Goal: Task Accomplishment & Management: Manage account settings

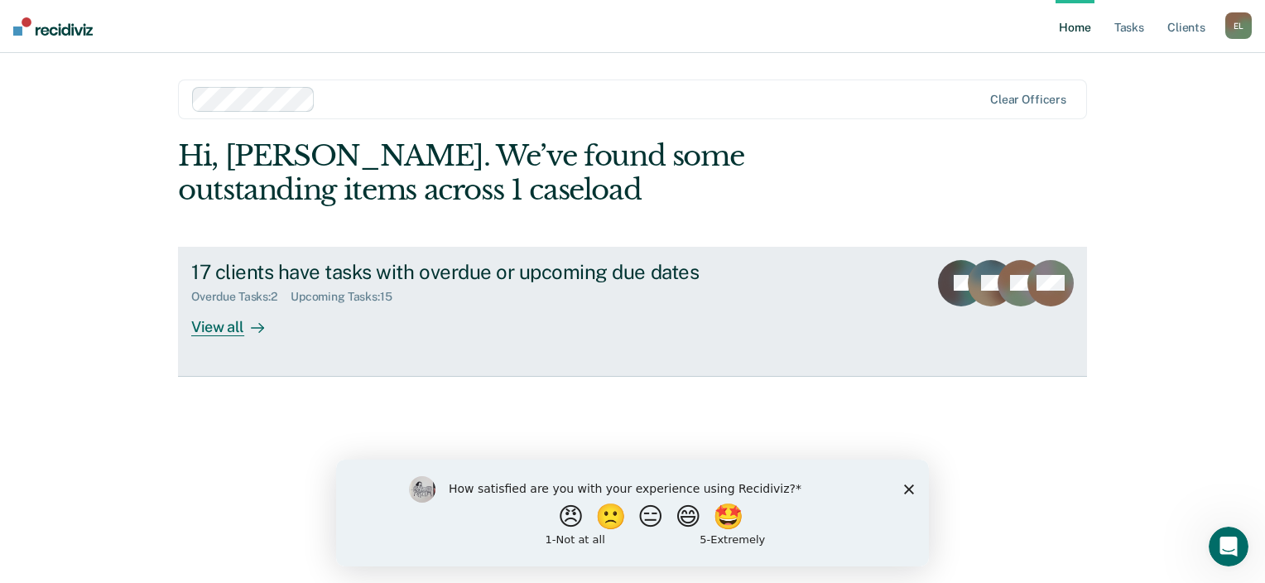
click at [245, 331] on div at bounding box center [254, 326] width 20 height 19
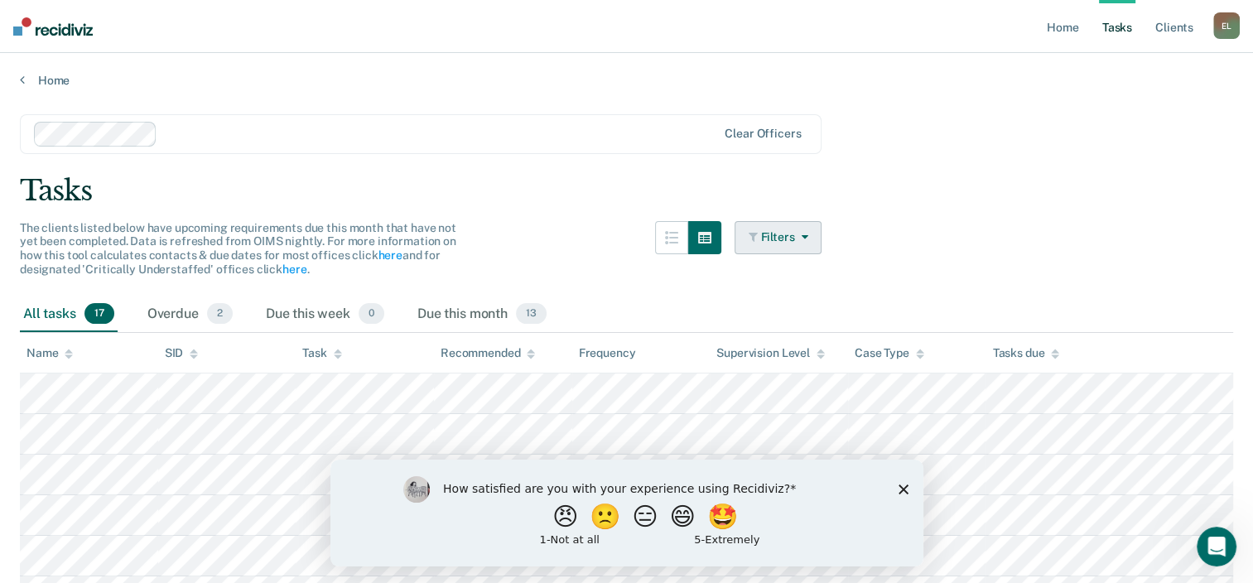
scroll to position [166, 0]
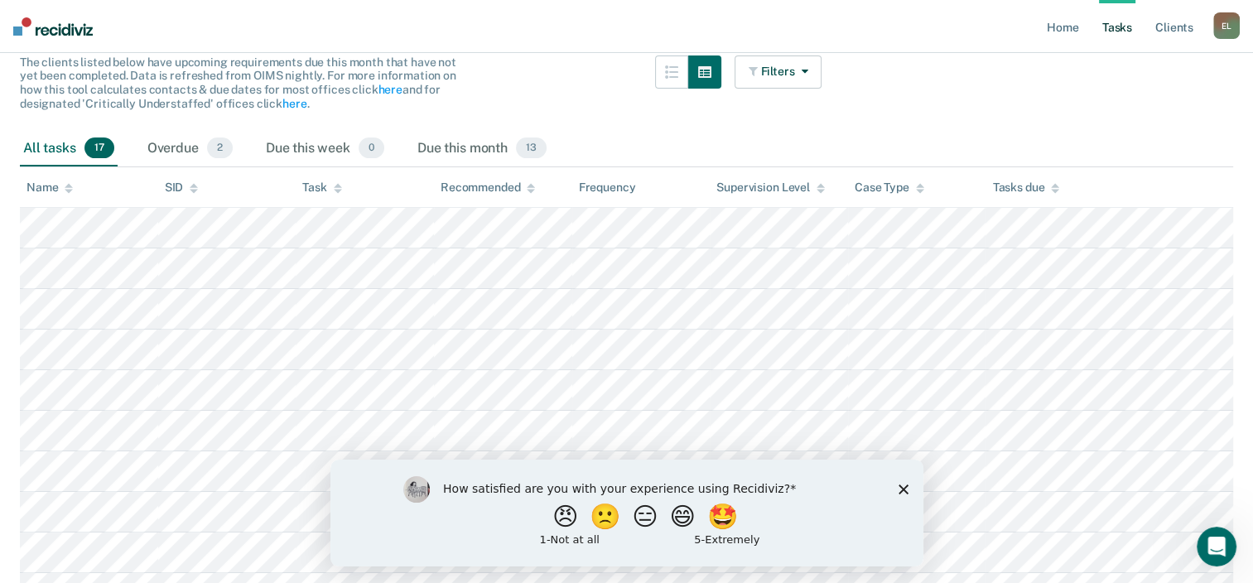
click at [903, 487] on polygon "Close survey" at bounding box center [903, 489] width 10 height 10
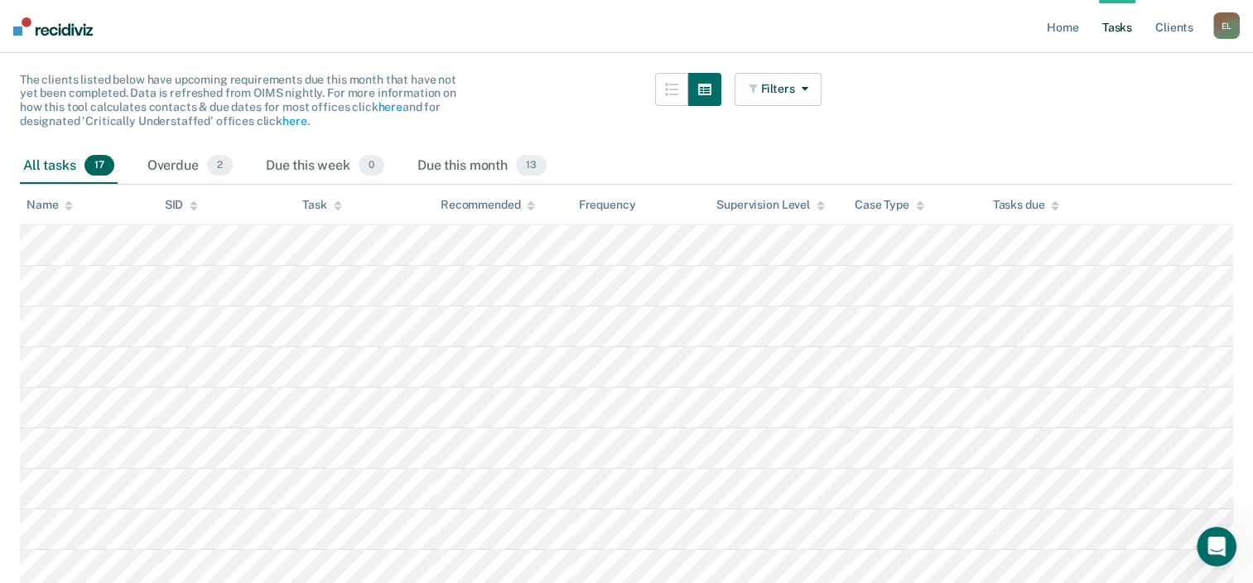
scroll to position [0, 0]
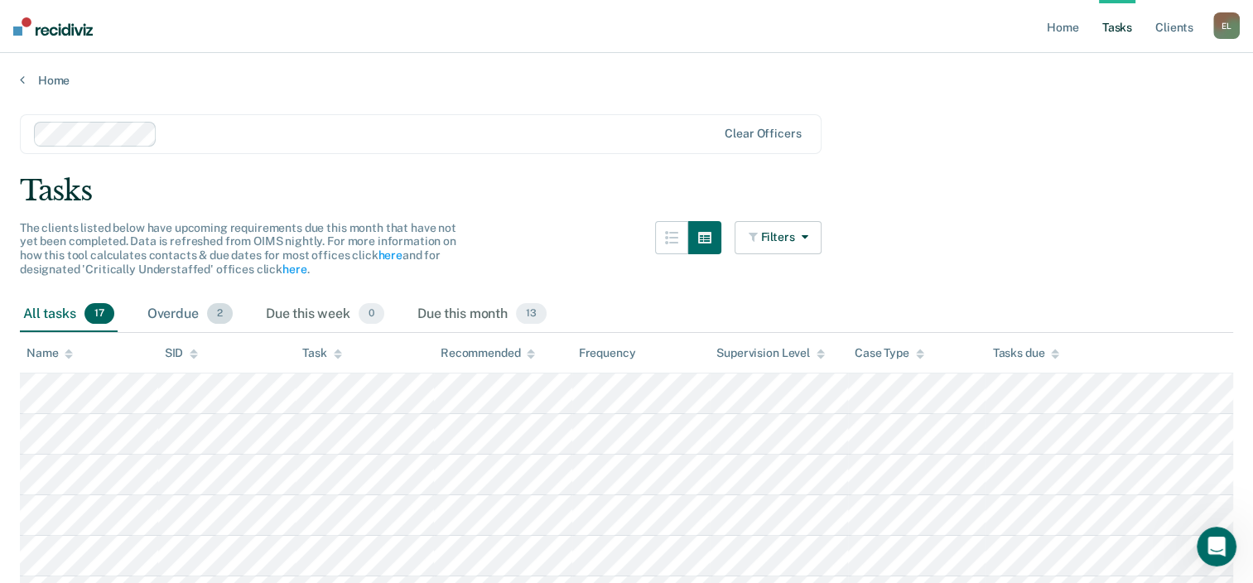
click at [222, 316] on span "2" at bounding box center [220, 314] width 26 height 22
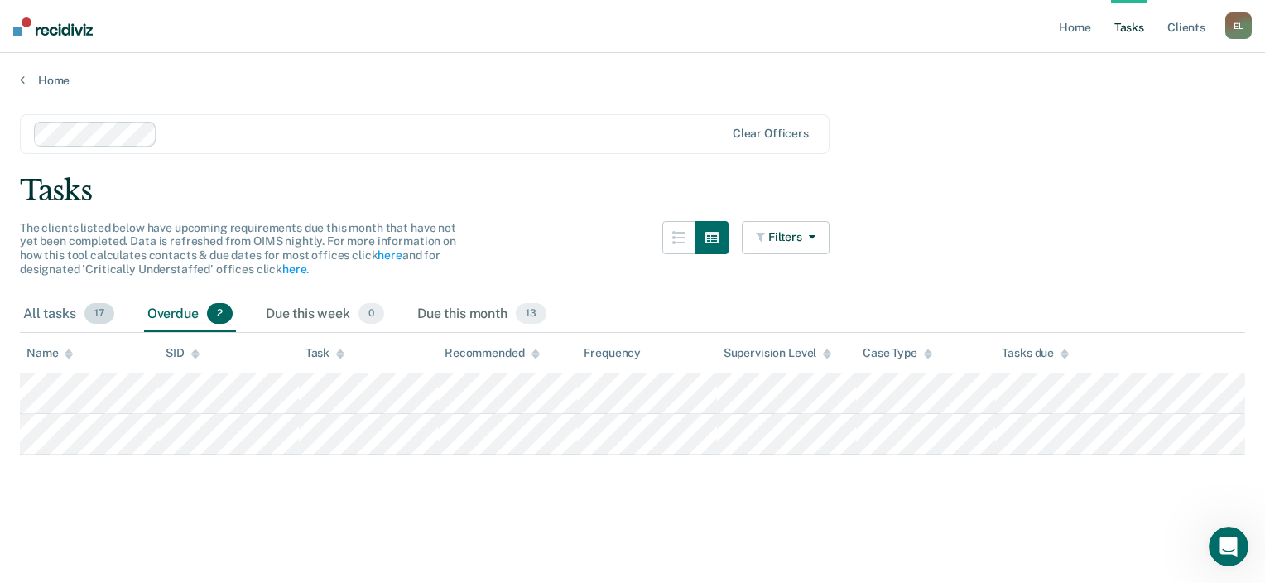
click at [68, 325] on div "All tasks 17" at bounding box center [69, 314] width 98 height 36
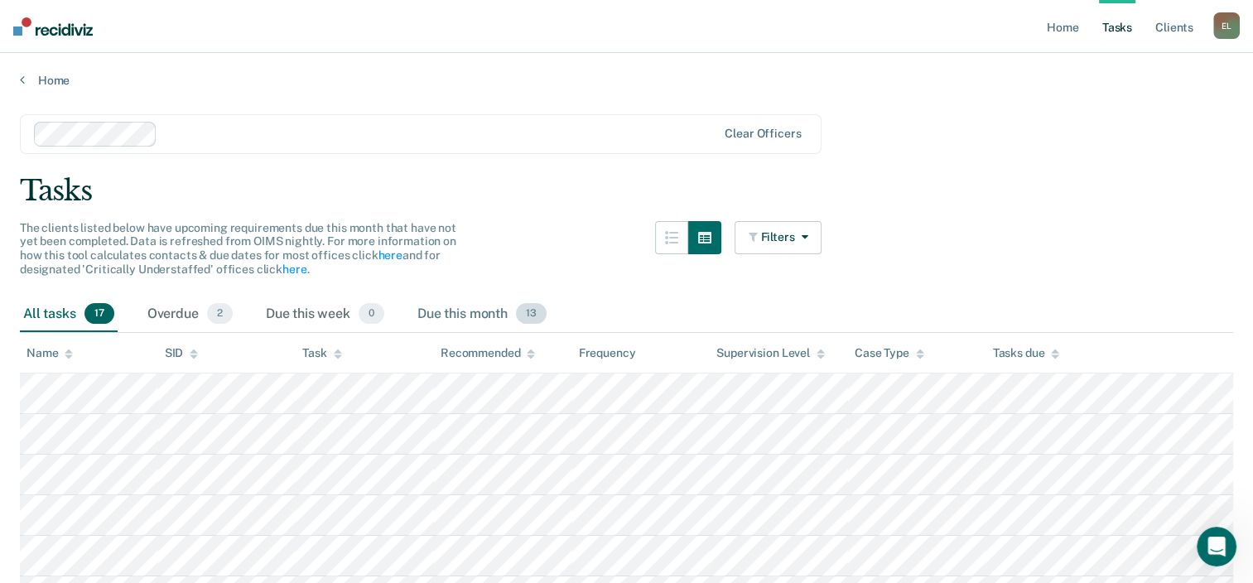
click at [422, 316] on div "Due this month 13" at bounding box center [482, 314] width 136 height 36
click at [170, 310] on div "Overdue 2" at bounding box center [190, 314] width 92 height 36
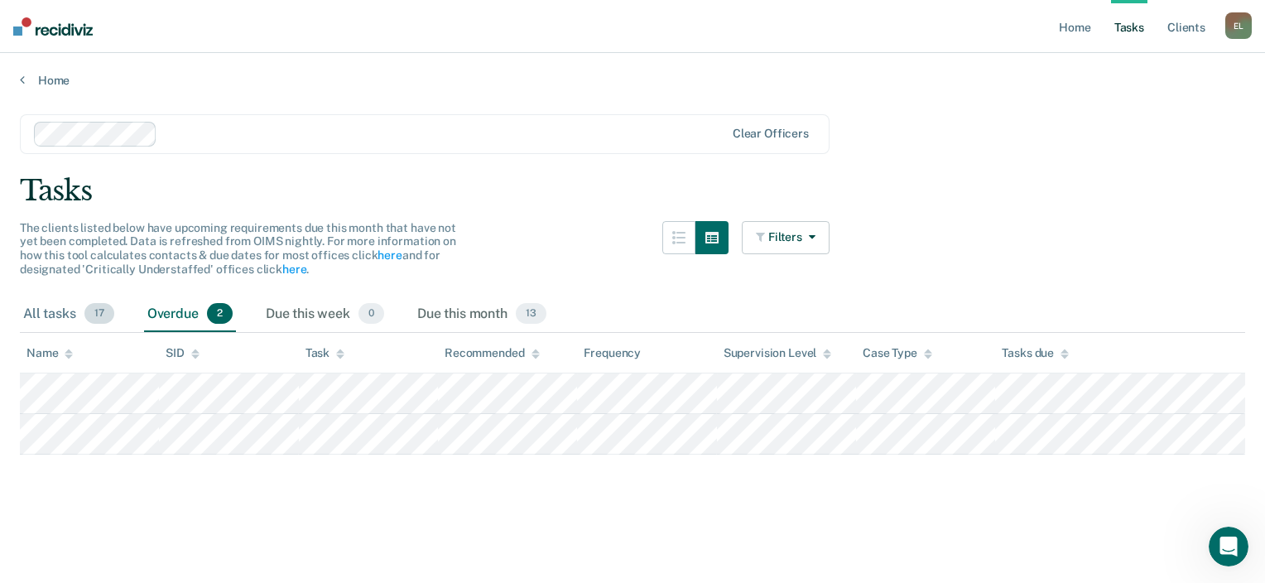
click at [70, 311] on div "All tasks 17" at bounding box center [69, 314] width 98 height 36
